Goal: Find specific page/section: Find specific page/section

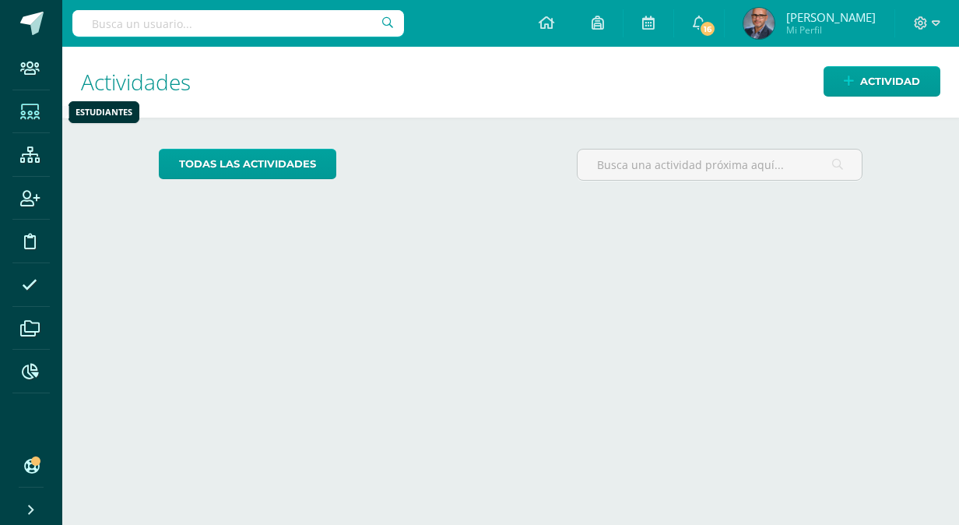
click at [23, 108] on icon at bounding box center [29, 112] width 19 height 16
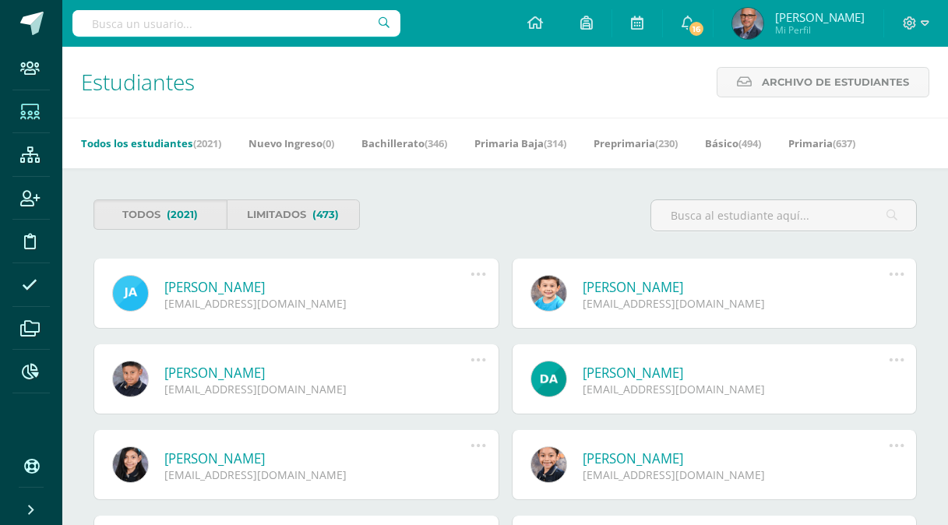
click at [213, 15] on input "text" at bounding box center [236, 23] width 328 height 26
type input "juan pablo mayorga"
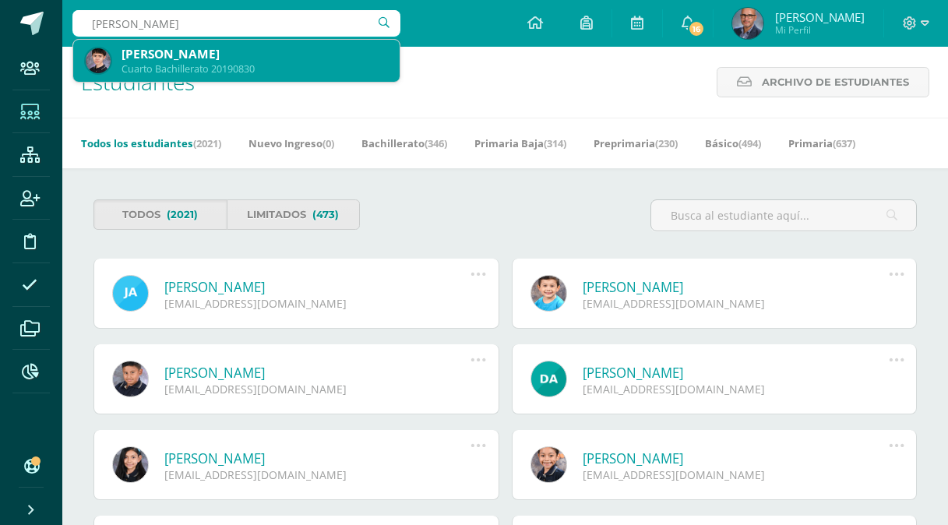
click at [141, 64] on div "Cuarto Bachillerato 20190830" at bounding box center [254, 68] width 266 height 13
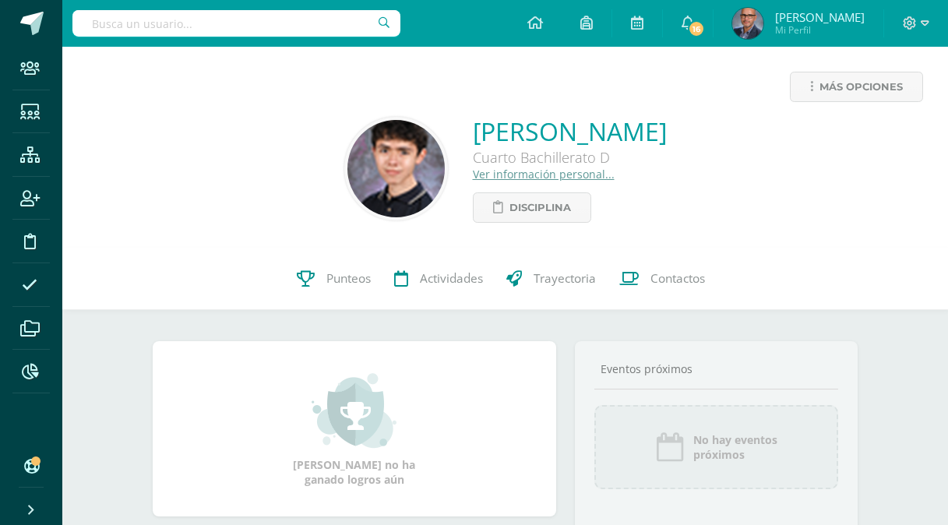
click at [167, 24] on input "text" at bounding box center [236, 23] width 328 height 26
type input "[PERSON_NAME]"
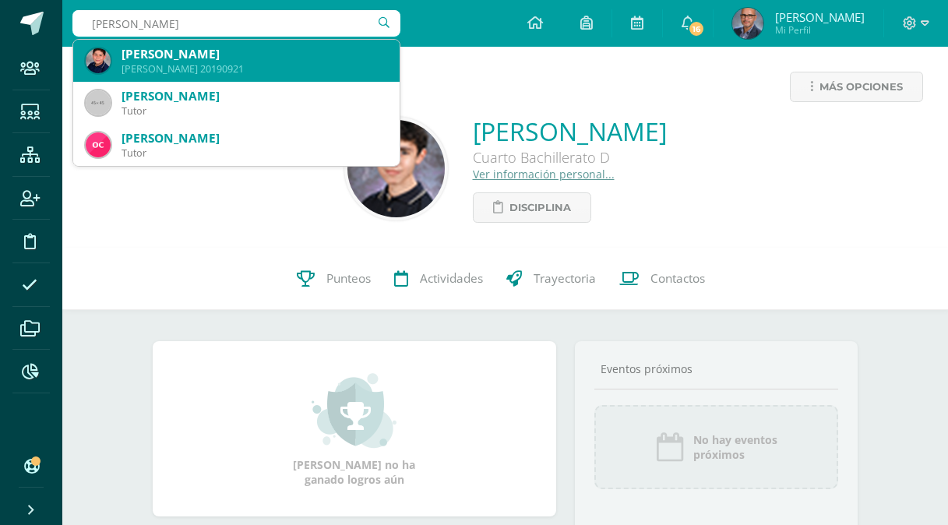
click at [189, 68] on div "Quinto Bachillerato 20190921" at bounding box center [254, 68] width 266 height 13
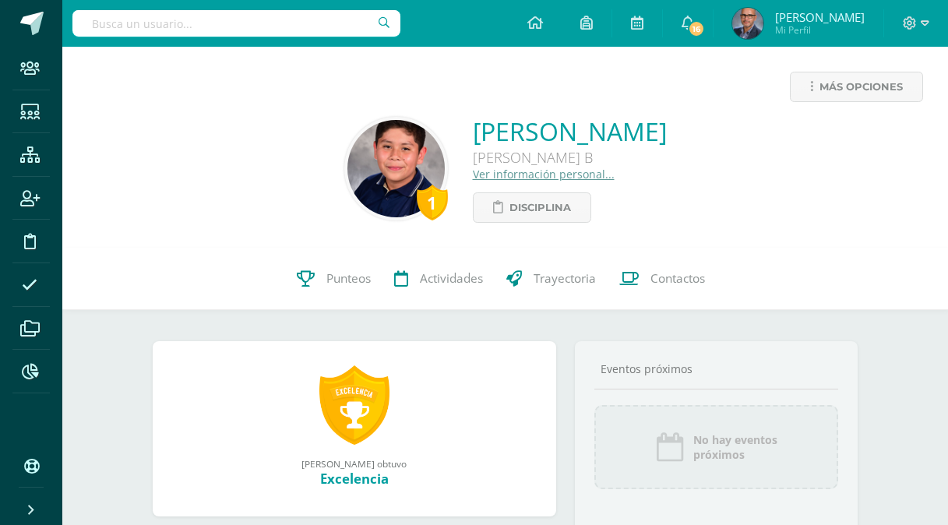
click at [157, 25] on input "text" at bounding box center [236, 23] width 328 height 26
type input "[PERSON_NAME]"
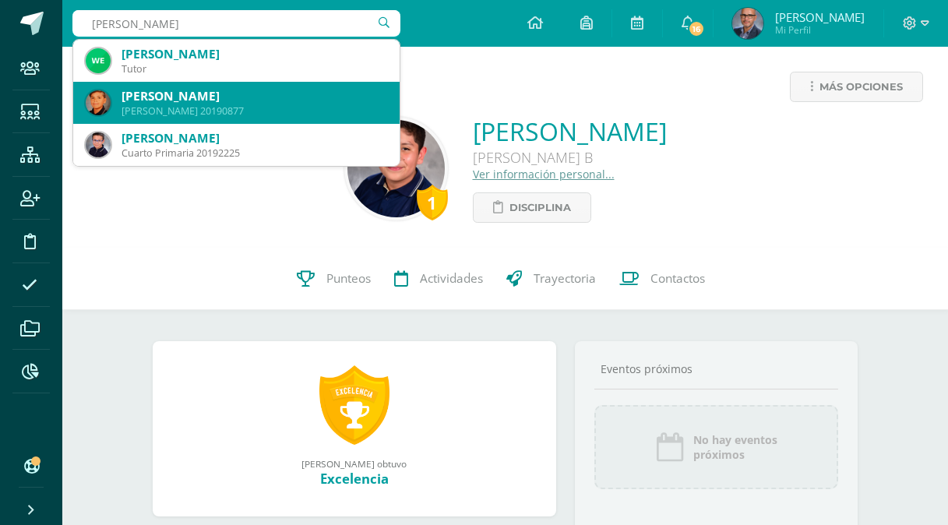
click at [185, 92] on div "[PERSON_NAME]" at bounding box center [254, 96] width 266 height 16
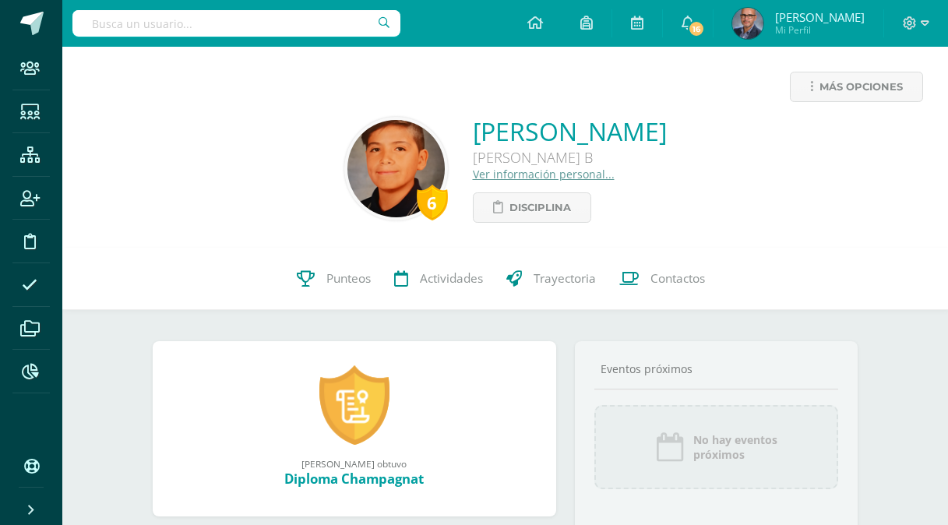
click at [221, 21] on input "text" at bounding box center [236, 23] width 328 height 26
type input "Santiago Díaz"
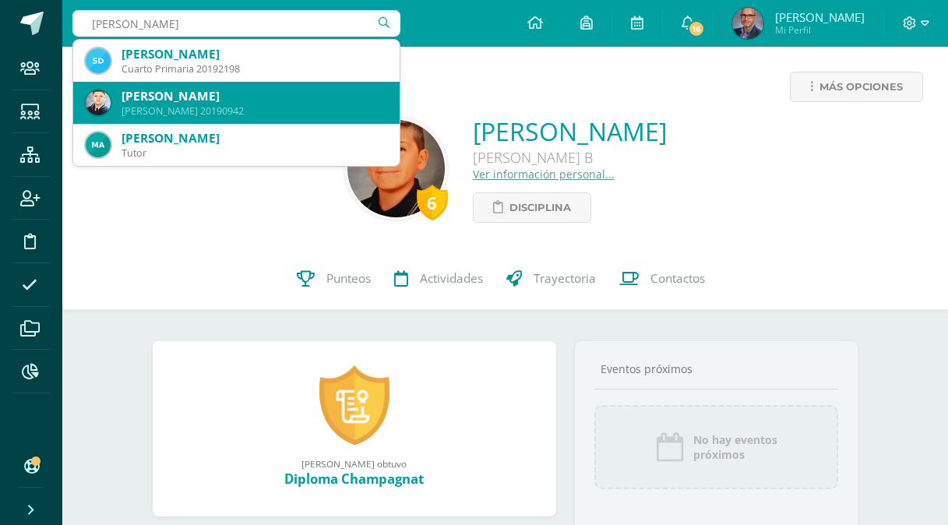
click at [226, 102] on div "Santiago Vallardo Díaz Escobar" at bounding box center [254, 96] width 266 height 16
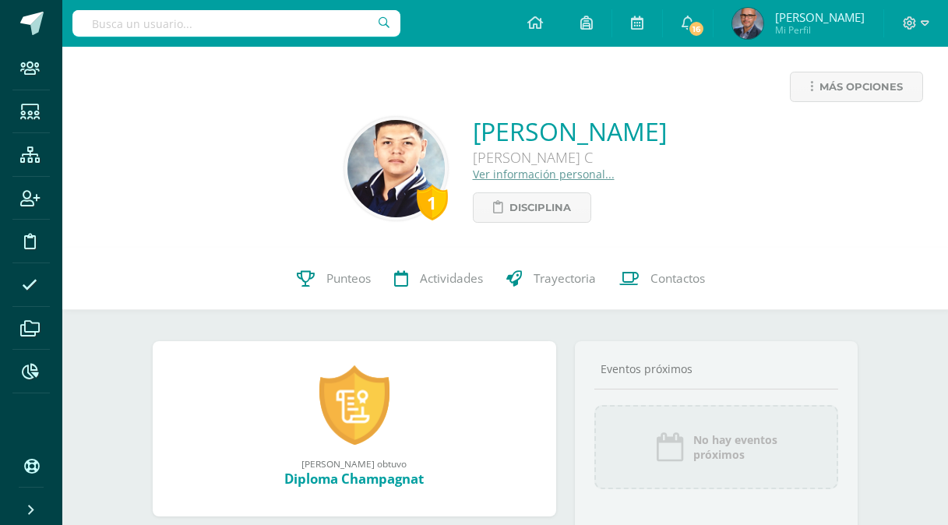
click at [226, 26] on input "text" at bounding box center [236, 23] width 328 height 26
type input "Lennyn"
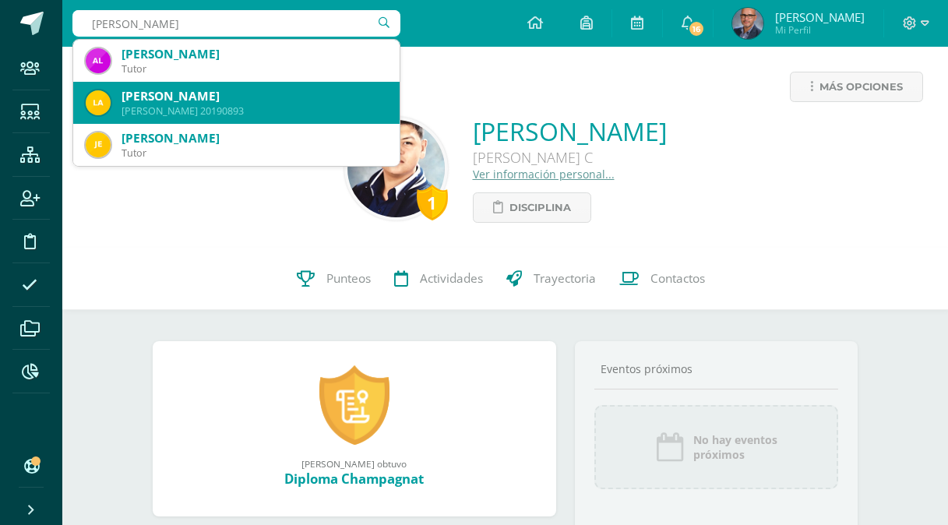
click at [196, 90] on div "Lennyn Andrée Alvarez Herrera" at bounding box center [254, 96] width 266 height 16
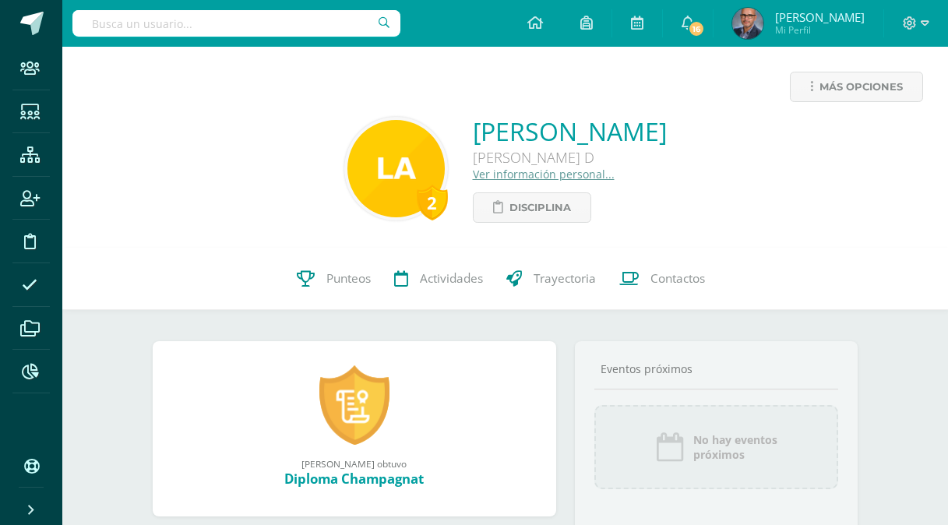
click at [232, 12] on input "text" at bounding box center [236, 23] width 328 height 26
click at [222, 19] on input "text" at bounding box center [236, 23] width 328 height 26
type input "[PERSON_NAME]"
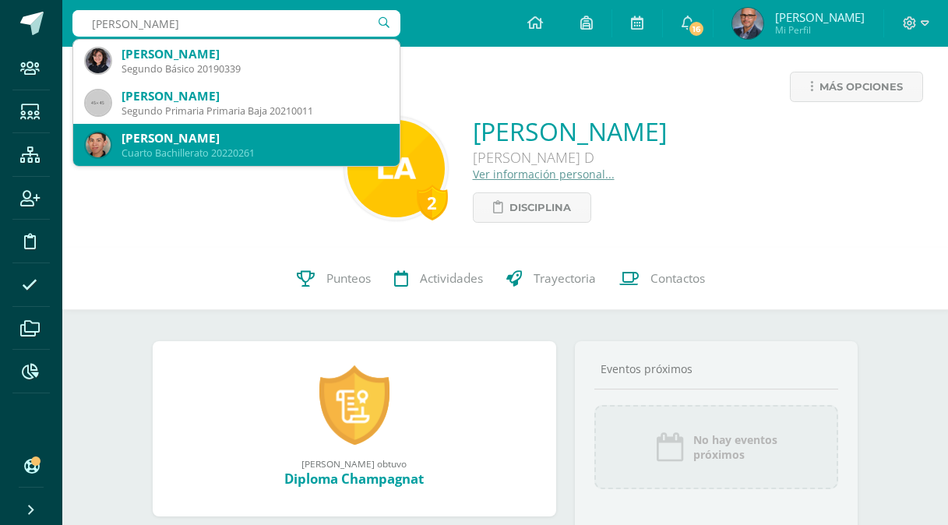
click at [200, 138] on div "[PERSON_NAME]" at bounding box center [254, 138] width 266 height 16
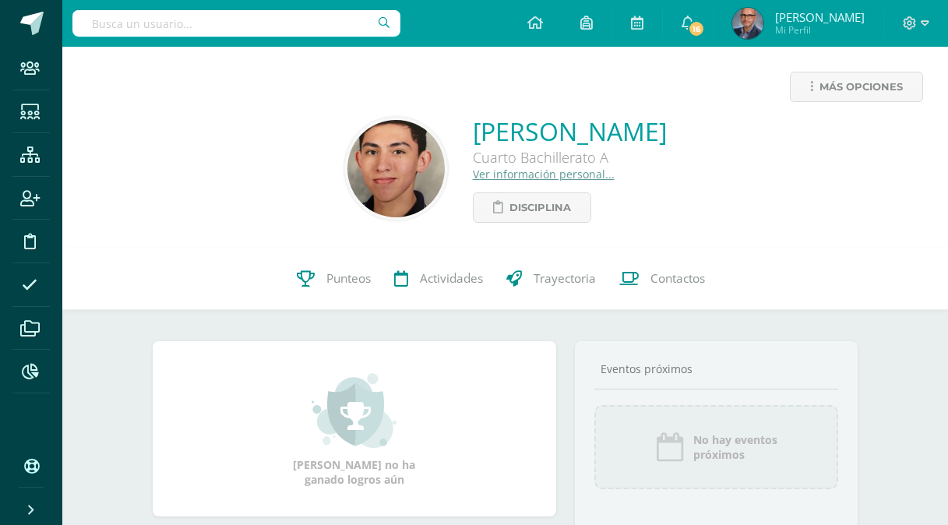
click at [163, 36] on input "text" at bounding box center [236, 23] width 328 height 26
type input "Héctor Divas"
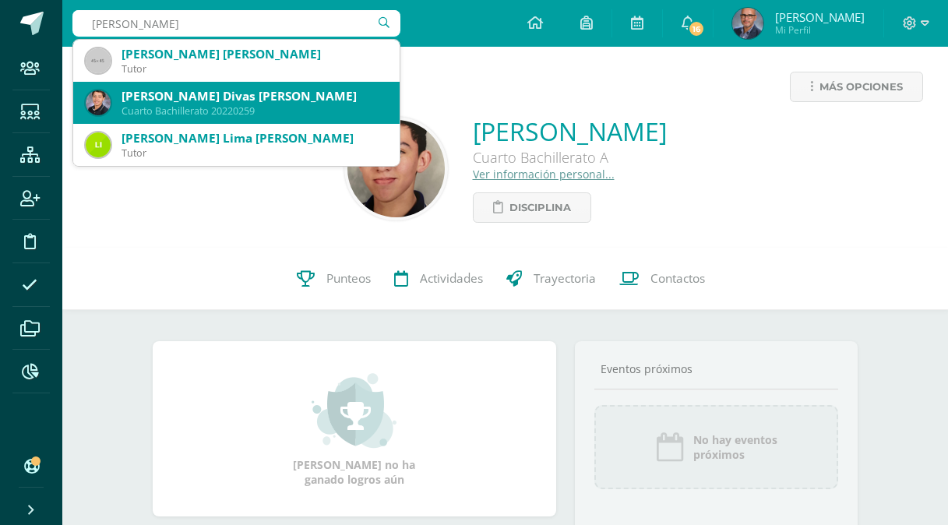
click at [183, 100] on div "[PERSON_NAME] Divas [PERSON_NAME]" at bounding box center [254, 96] width 266 height 16
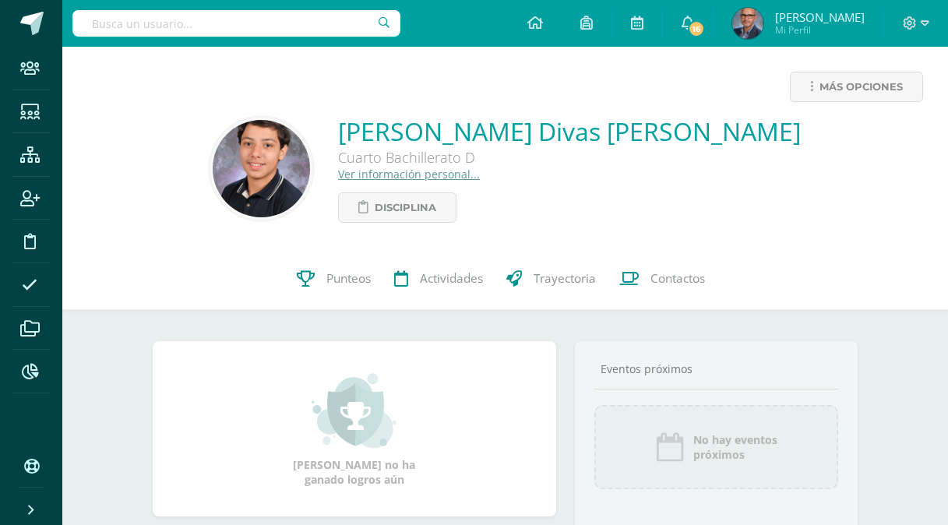
click at [266, 16] on input "text" at bounding box center [236, 23] width 328 height 26
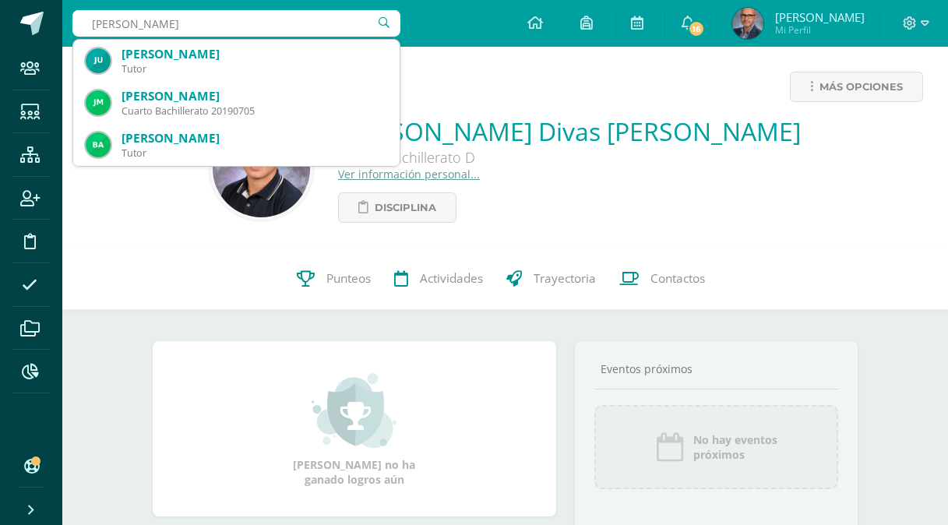
type input "[PERSON_NAME]"
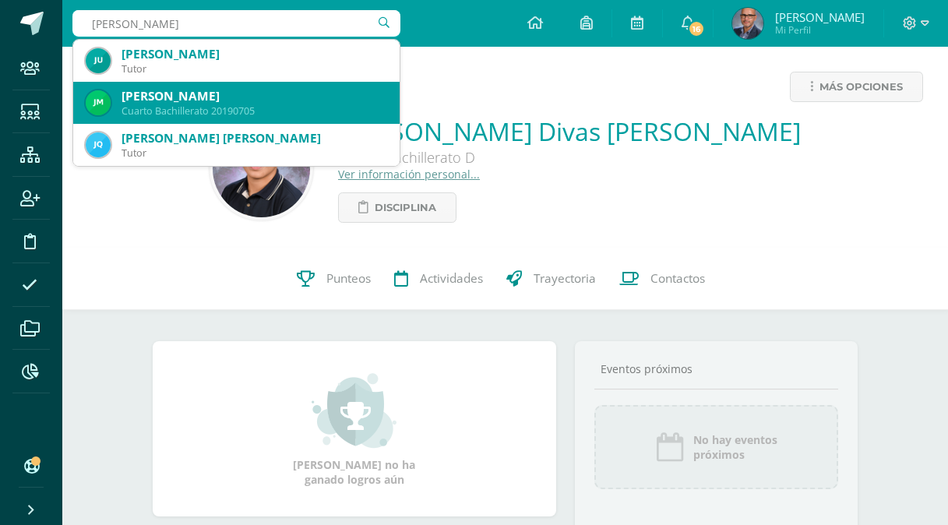
click at [188, 117] on div "Cuarto Bachillerato 20190705" at bounding box center [254, 110] width 266 height 13
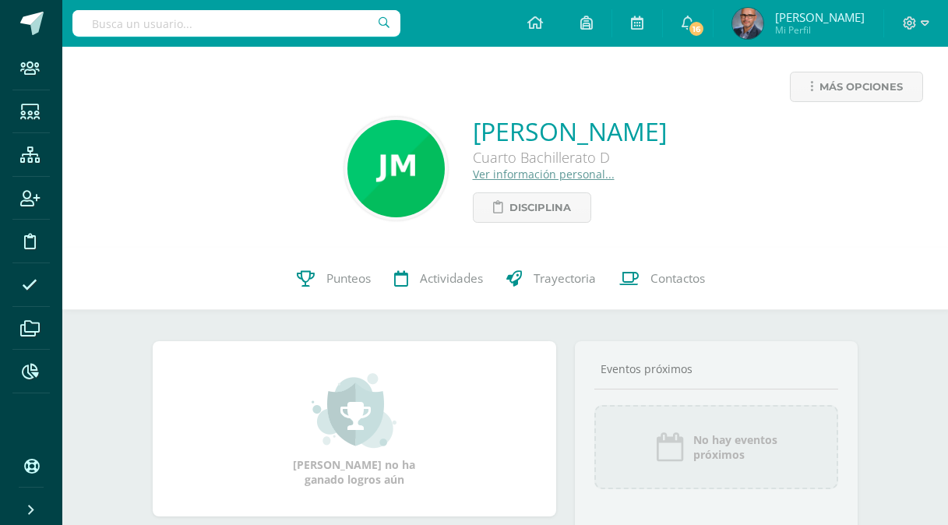
click at [164, 24] on input "text" at bounding box center [236, 23] width 328 height 26
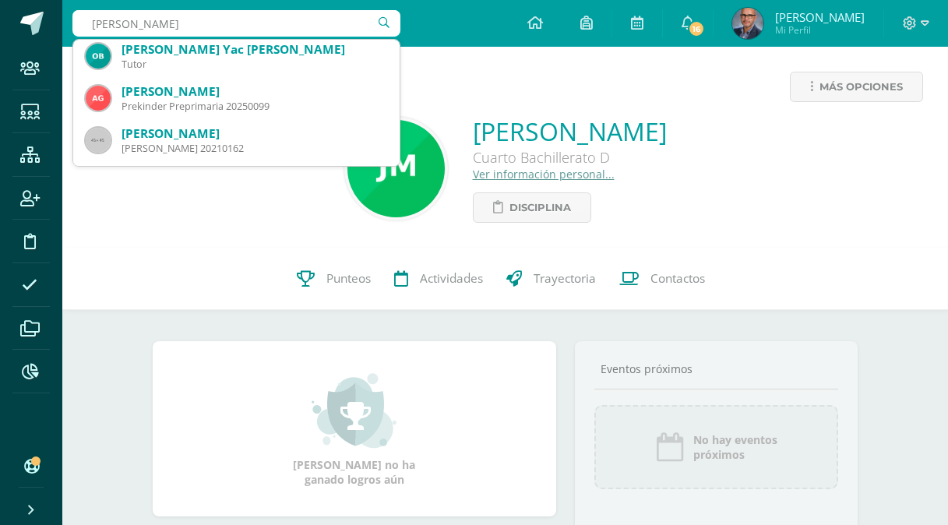
scroll to position [748, 0]
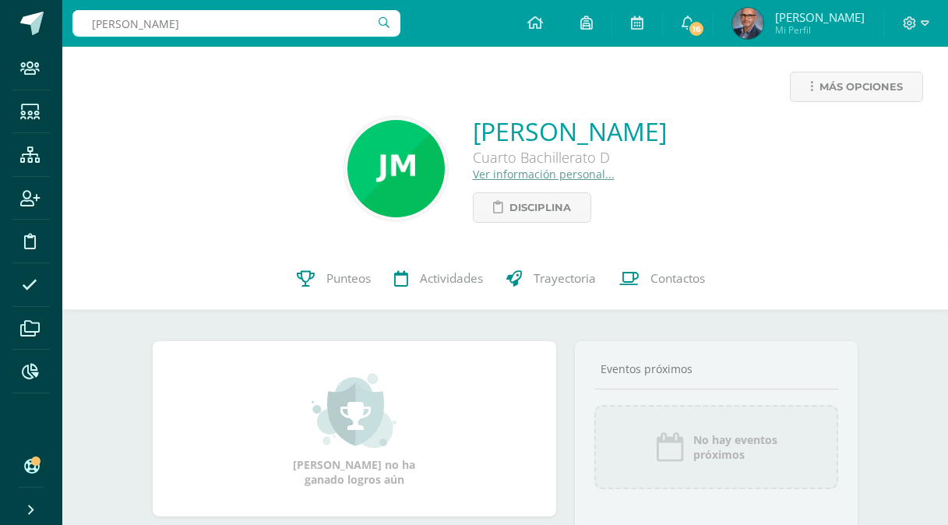
click at [804, 206] on div "Juan Carlos Martínez Carrera Cuarto Bachillerato D Ver información personal... …" at bounding box center [505, 168] width 861 height 108
click at [234, 20] on input "José González" at bounding box center [236, 23] width 328 height 26
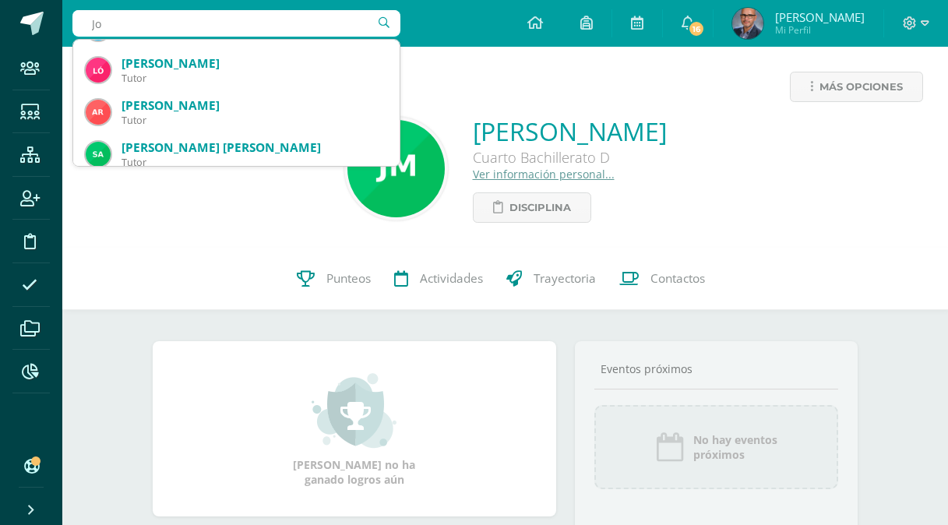
type input "J"
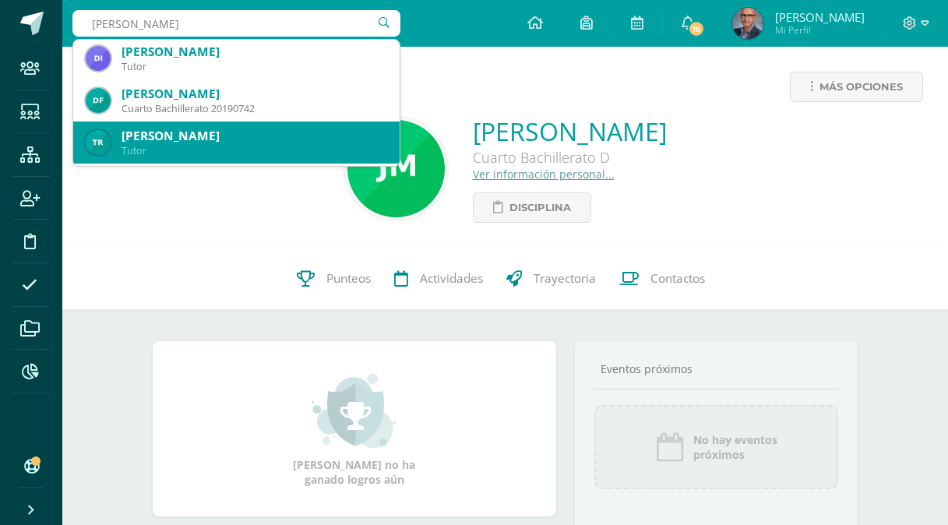
scroll to position [0, 0]
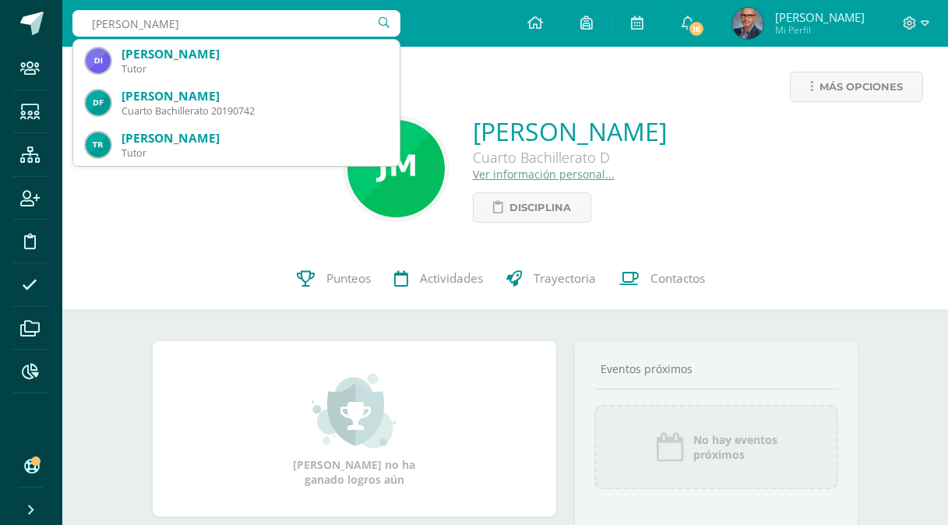
click at [220, 29] on input "Diego Figueroa" at bounding box center [236, 23] width 328 height 26
type input "Luis Cabrera"
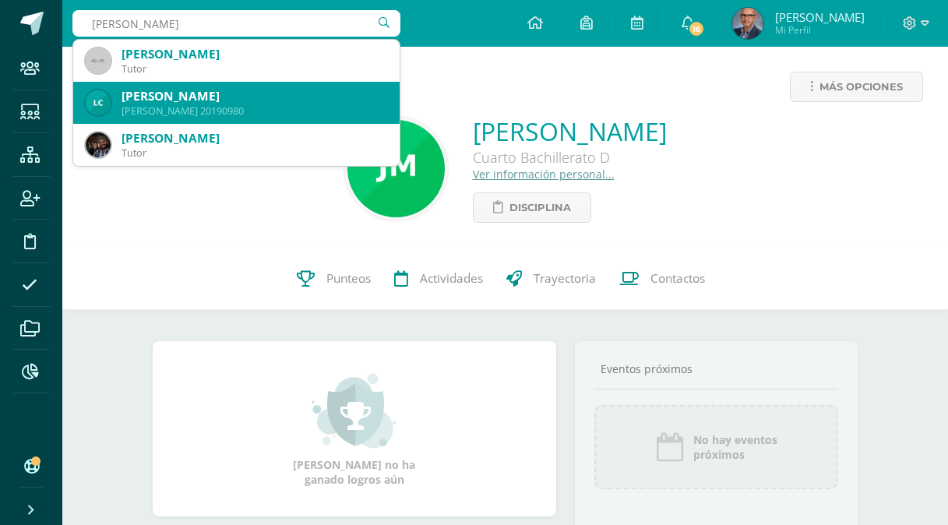
click at [208, 97] on div "Luis Pablo Cabrera Orellana" at bounding box center [254, 96] width 266 height 16
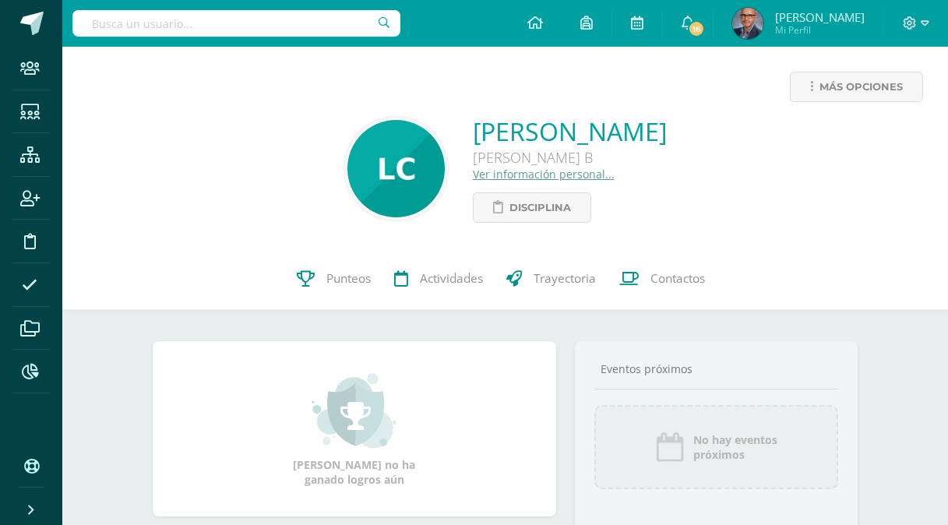
click at [125, 19] on input "text" at bounding box center [236, 23] width 328 height 26
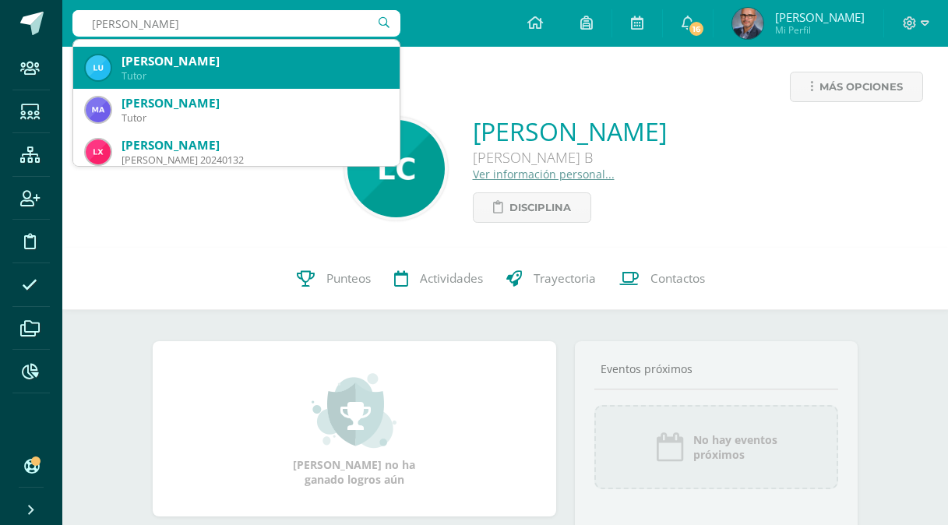
scroll to position [78, 0]
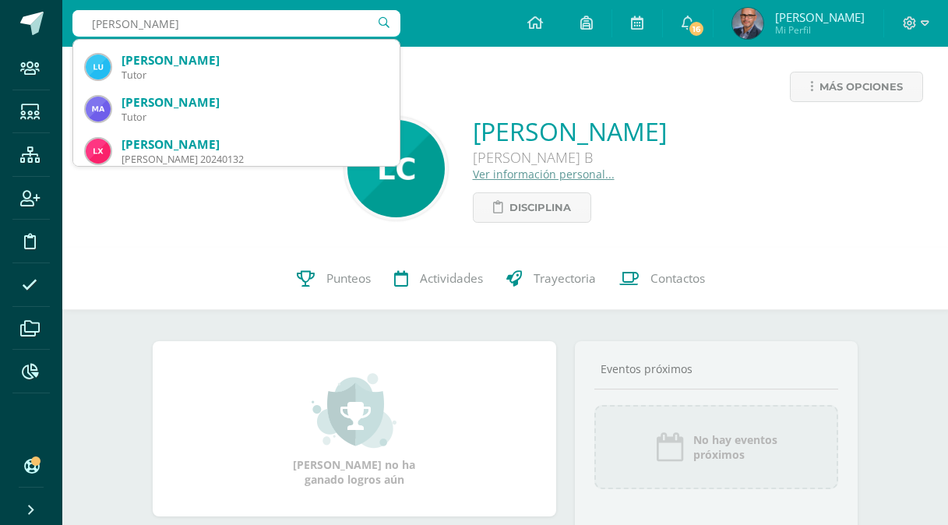
click at [146, 23] on input "Xalin" at bounding box center [236, 23] width 328 height 26
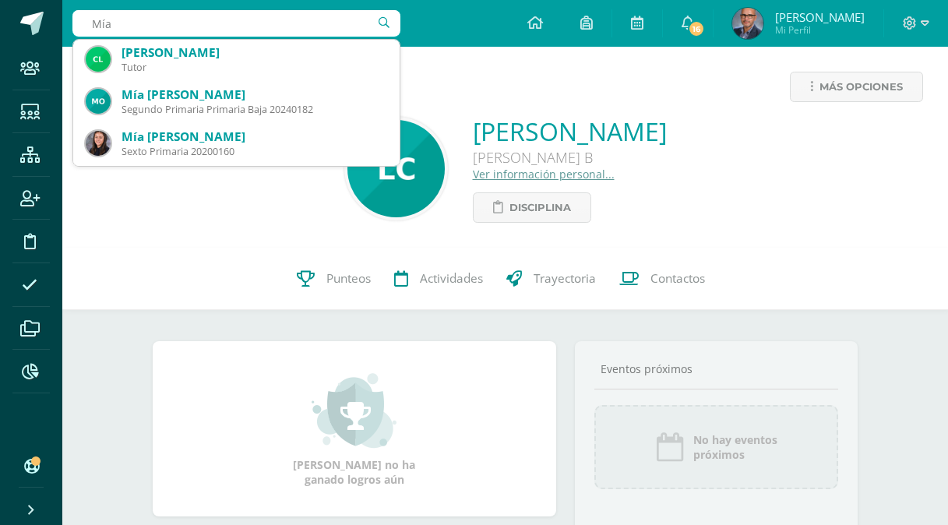
scroll to position [0, 0]
click at [211, 25] on input "Mía" at bounding box center [236, 23] width 328 height 26
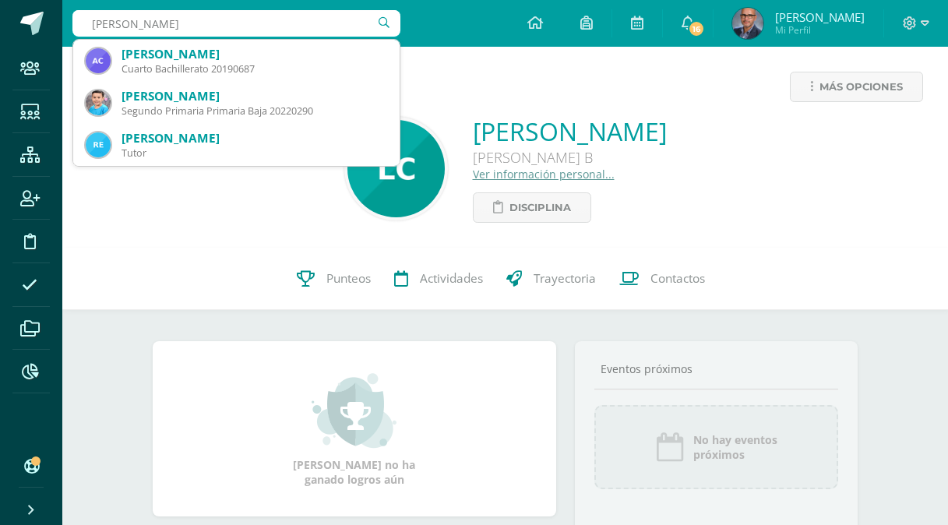
click at [250, 29] on input "Adriana Chávez" at bounding box center [236, 23] width 328 height 26
type input "María Fernanda Fletes"
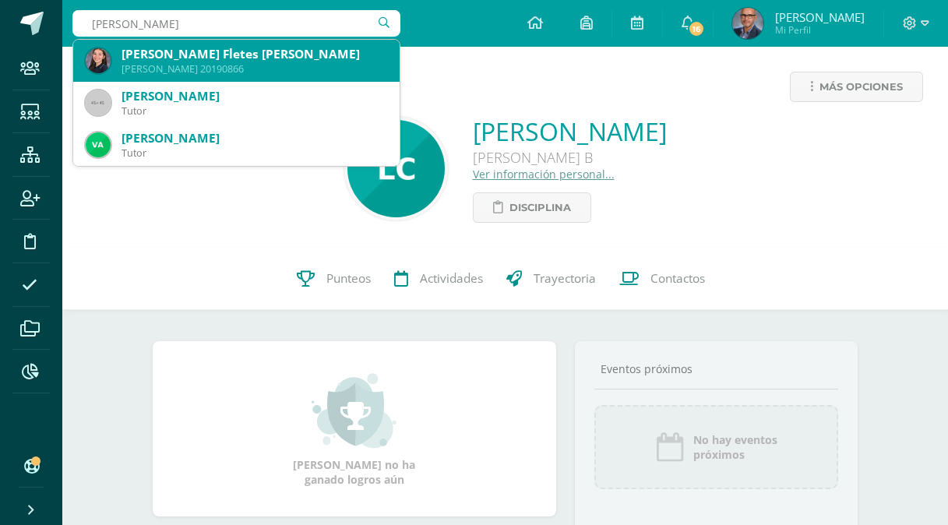
click at [222, 55] on div "[PERSON_NAME] Fletes [PERSON_NAME]" at bounding box center [254, 54] width 266 height 16
